Goal: Task Accomplishment & Management: Complete application form

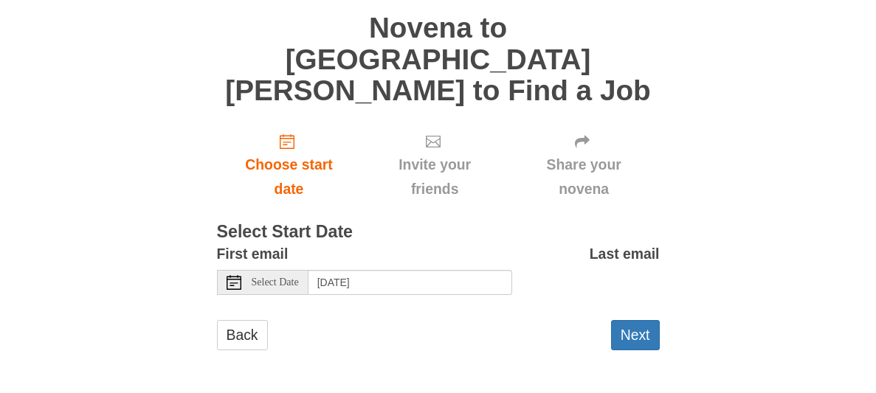
scroll to position [235, 0]
click at [616, 336] on button "Next" at bounding box center [635, 335] width 49 height 30
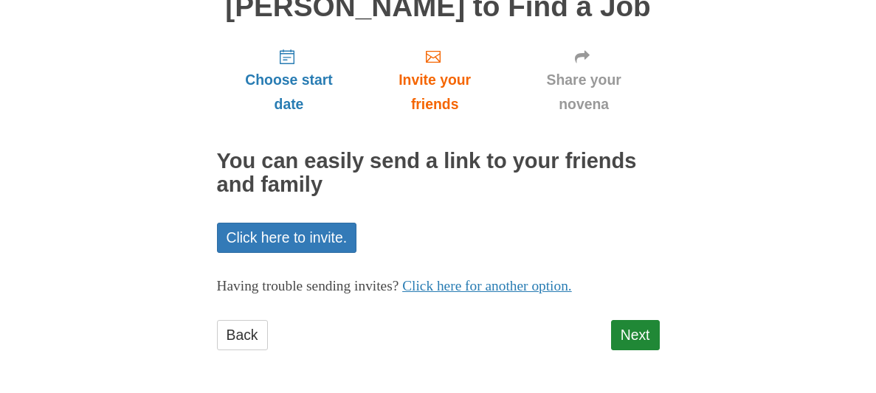
scroll to position [323, 0]
click at [648, 320] on link "Next" at bounding box center [635, 335] width 49 height 30
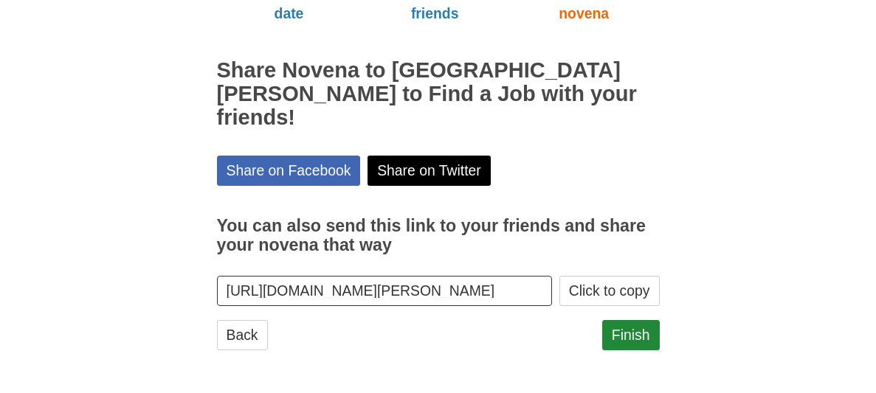
scroll to position [374, 0]
click at [611, 320] on link "Finish" at bounding box center [631, 335] width 58 height 30
